Goal: Task Accomplishment & Management: Manage account settings

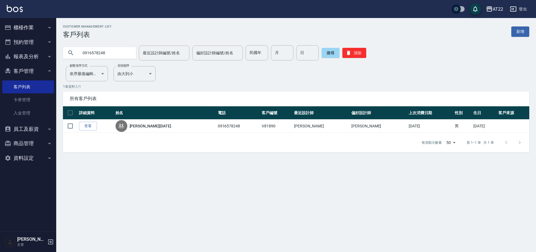
drag, startPoint x: 112, startPoint y: 54, endPoint x: 62, endPoint y: 55, distance: 49.5
click at [62, 55] on div "0916578248 最近設計師編號/姓名 最近設計師編號/姓名 偏好設計師編號/姓名 偏好設計師編號/姓名 民國年 民國年 月 月 日 日 搜尋 清除" at bounding box center [292, 50] width 473 height 22
type input "0983112270"
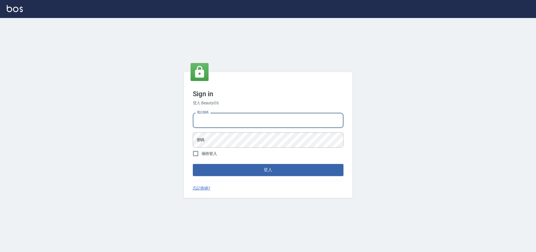
type input "0936888819"
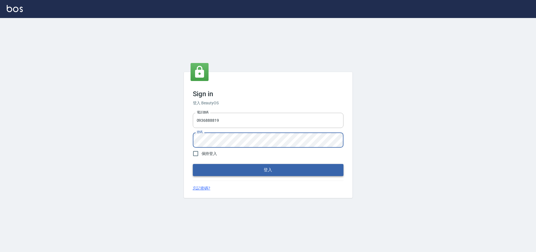
click at [221, 165] on button "登入" at bounding box center [268, 170] width 151 height 12
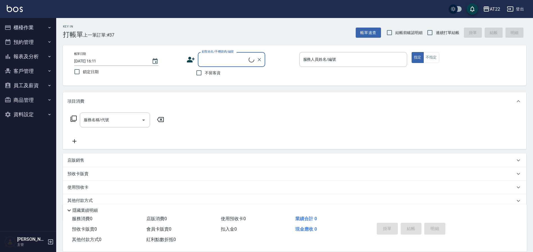
click at [20, 71] on button "客戶管理" at bounding box center [28, 71] width 52 height 15
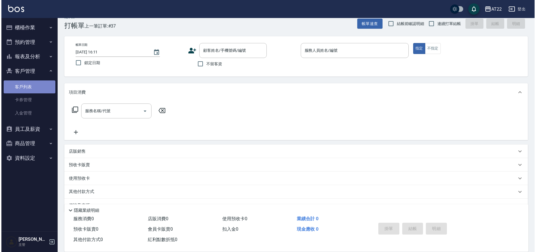
scroll to position [10, 0]
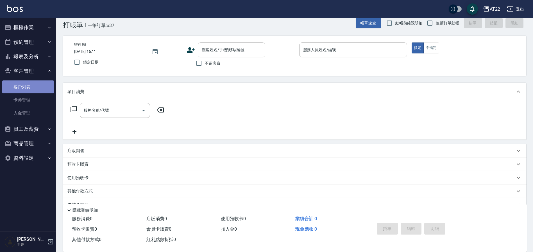
click at [34, 86] on link "客戶列表" at bounding box center [28, 86] width 52 height 13
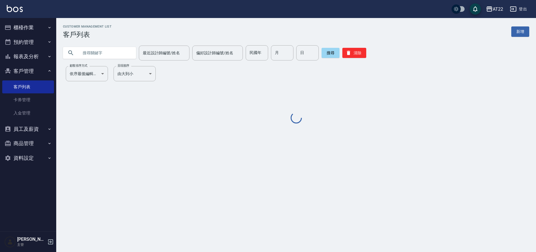
click at [91, 53] on input "text" at bounding box center [105, 52] width 53 height 15
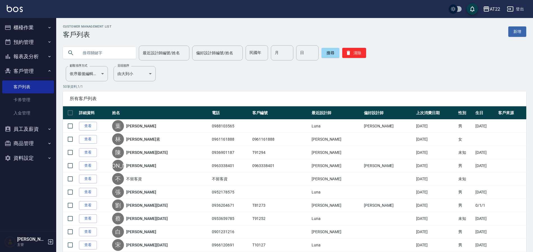
paste input "0983112270"
type input "0983112270"
